Goal: Transaction & Acquisition: Purchase product/service

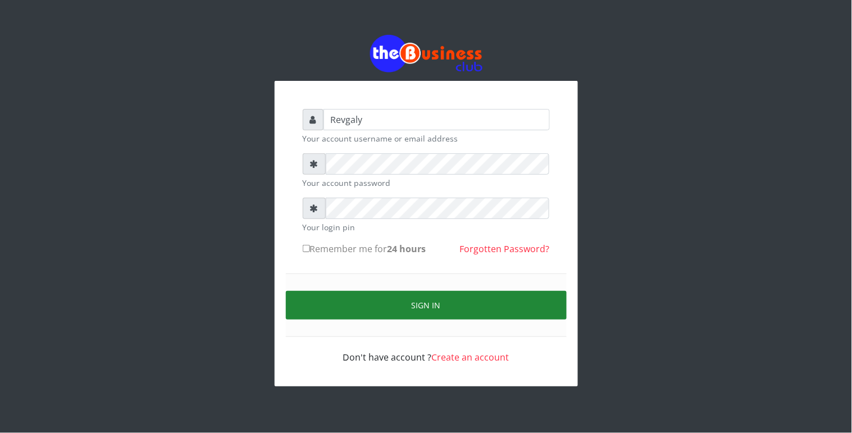
click at [344, 311] on button "Sign in" at bounding box center [426, 305] width 281 height 29
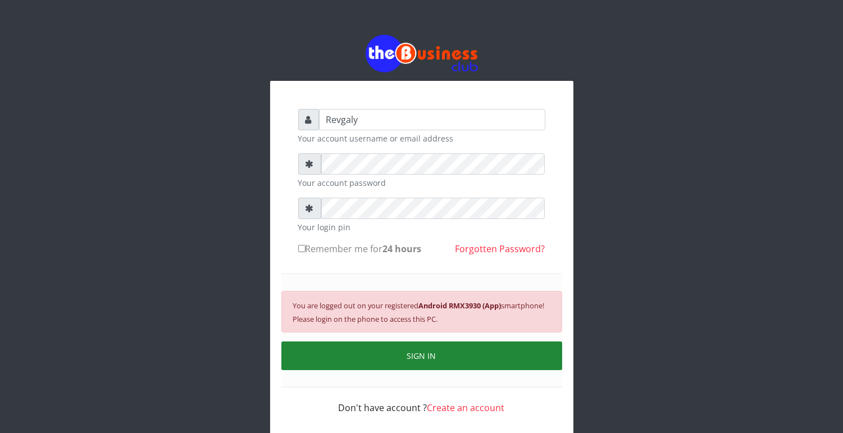
click at [413, 344] on button "SIGN IN" at bounding box center [422, 356] width 281 height 29
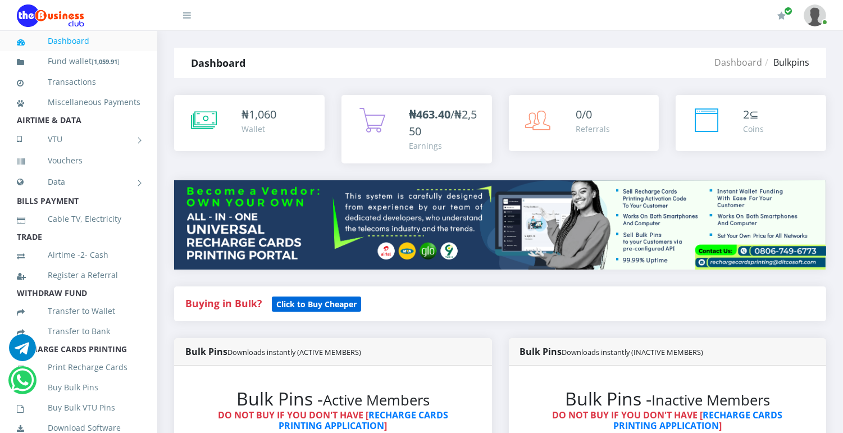
click at [319, 307] on b "Click to Buy Cheaper" at bounding box center [316, 304] width 80 height 11
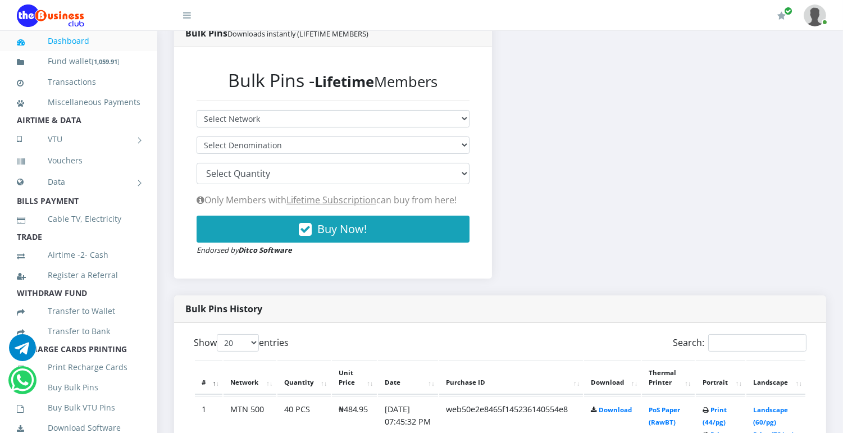
scroll to position [243, 0]
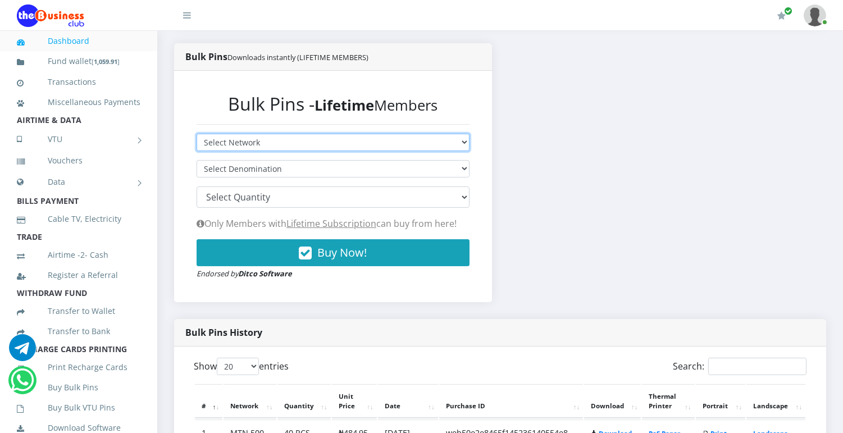
click at [412, 135] on select "Select Network MTN Globacom 9Mobile Airtel" at bounding box center [333, 142] width 273 height 17
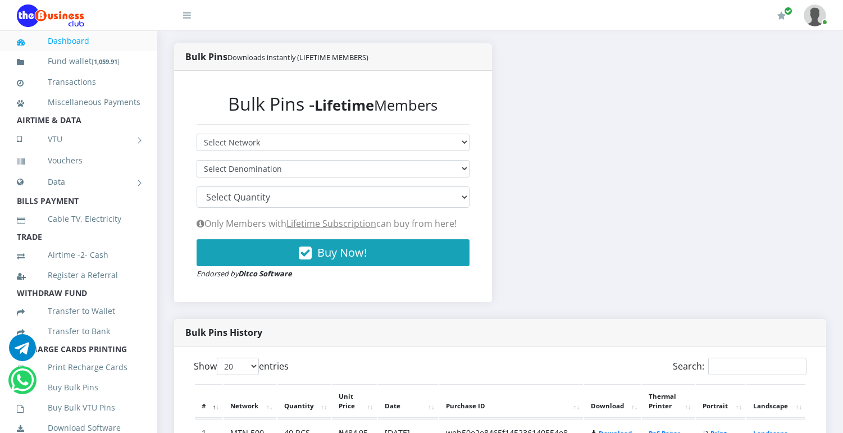
click at [437, 131] on div "Bulk Pins - Lifetime Members Select Network MTN Globacom 9Mobile Airtel Select …" at bounding box center [333, 186] width 296 height 208
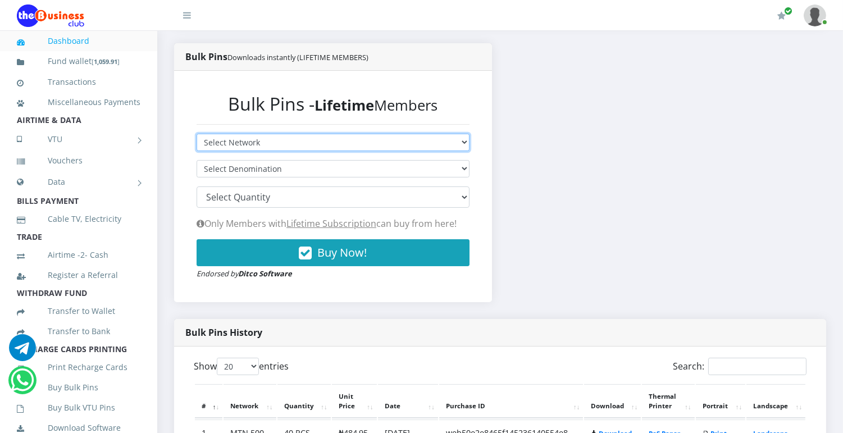
click at [444, 137] on select "Select Network MTN Globacom 9Mobile Airtel" at bounding box center [333, 142] width 273 height 17
select select "MTN"
click at [197, 134] on select "Select Network MTN Globacom 9Mobile Airtel" at bounding box center [333, 142] width 273 height 17
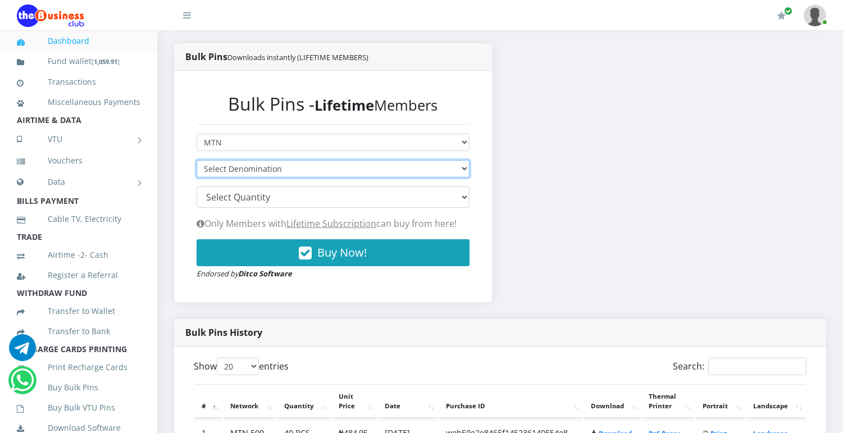
click at [414, 169] on select "Select Denomination MTN NGN100 - ₦96.94 MTN NGN200 - ₦193.88 MTN NGN400 - ₦387.…" at bounding box center [333, 168] width 273 height 17
select select "96.94-100"
click at [197, 160] on select "Select Denomination MTN NGN100 - ₦96.94 MTN NGN200 - ₦193.88 MTN NGN400 - ₦387.…" at bounding box center [333, 168] width 273 height 17
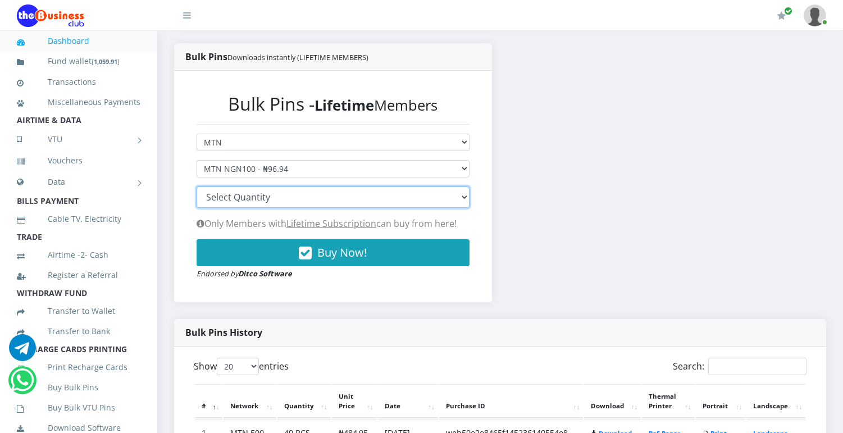
click at [425, 196] on select "100 150 200 300 500 1000" at bounding box center [333, 197] width 273 height 21
click at [336, 200] on select "100 150 200 300 500 1000" at bounding box center [333, 197] width 273 height 21
click at [308, 196] on select "100 150 200 300 500 1000" at bounding box center [333, 197] width 273 height 21
select select "100"
click at [197, 187] on select "100 150 200 300 500 1000" at bounding box center [333, 197] width 273 height 21
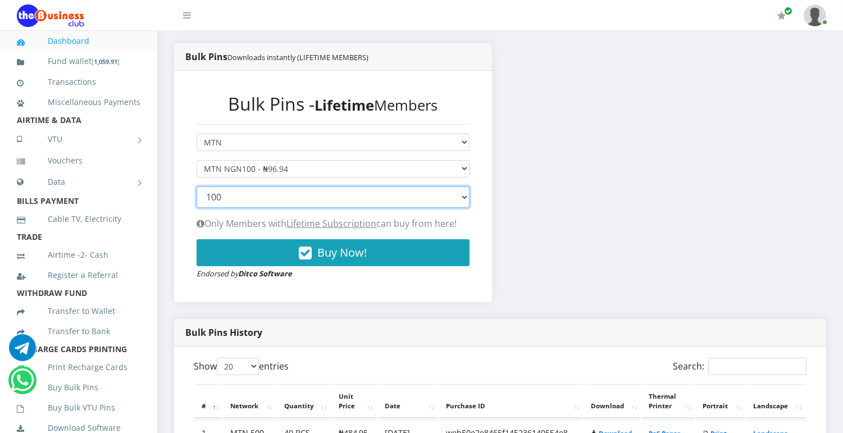
click at [227, 193] on select "100 150 200 300 500 1000" at bounding box center [333, 197] width 273 height 21
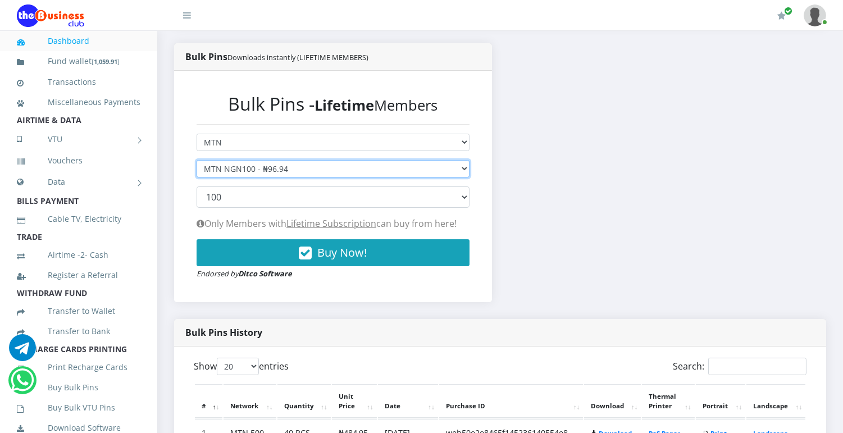
click at [461, 165] on select "Select Denomination MTN NGN100 - ₦96.94 MTN NGN200 - ₦193.88 MTN NGN400 - ₦387.…" at bounding box center [333, 168] width 273 height 17
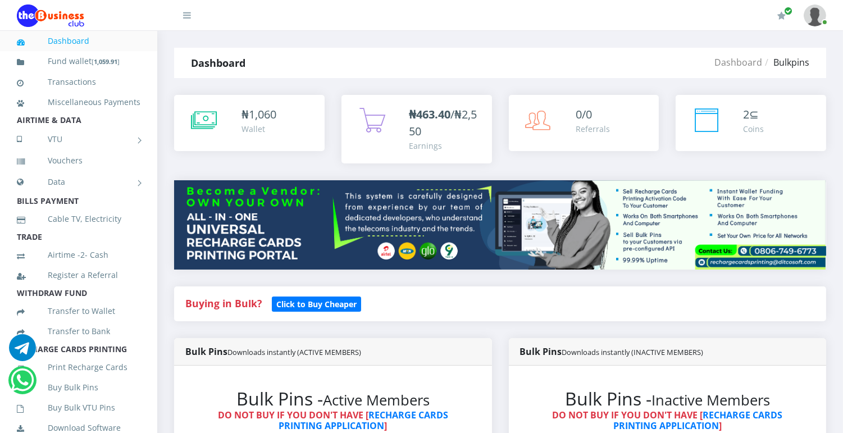
scroll to position [379, 0]
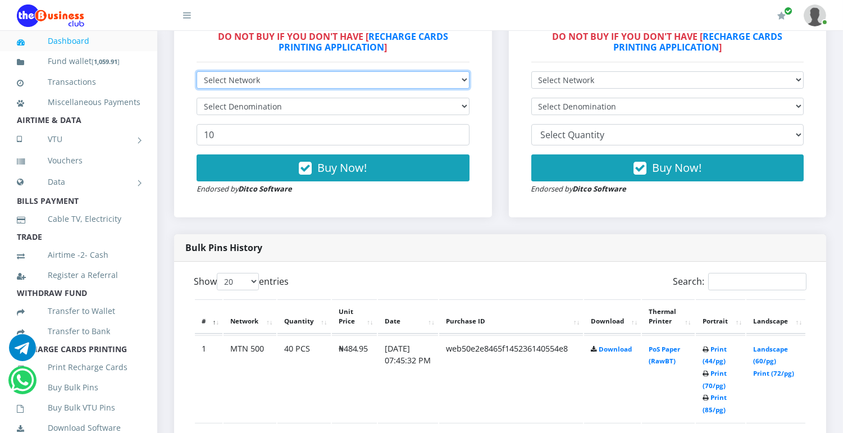
click at [463, 75] on select "Select Network MTN Globacom 9Mobile Airtel" at bounding box center [333, 79] width 273 height 17
select select "MTN"
click at [197, 71] on select "Select Network MTN Globacom 9Mobile Airtel" at bounding box center [333, 79] width 273 height 17
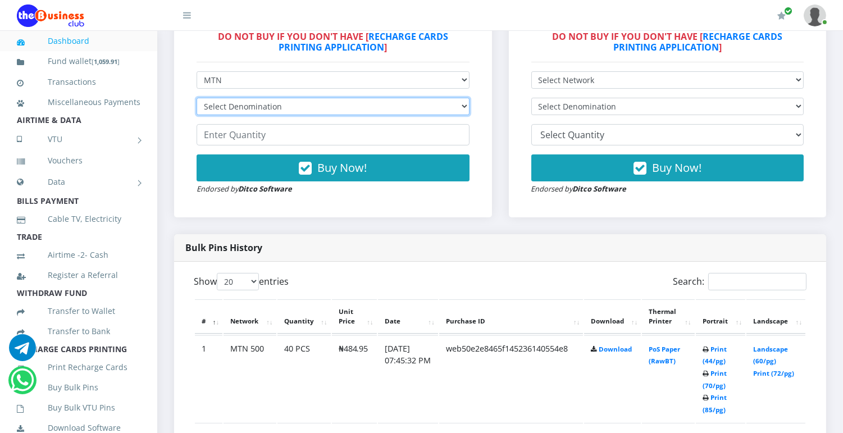
click at [464, 106] on select "Select Denomination MTN NGN100 - ₦96.99 MTN NGN200 - ₦193.98 MTN NGN400 - ₦387.…" at bounding box center [333, 106] width 273 height 17
